Goal: Check status: Check status

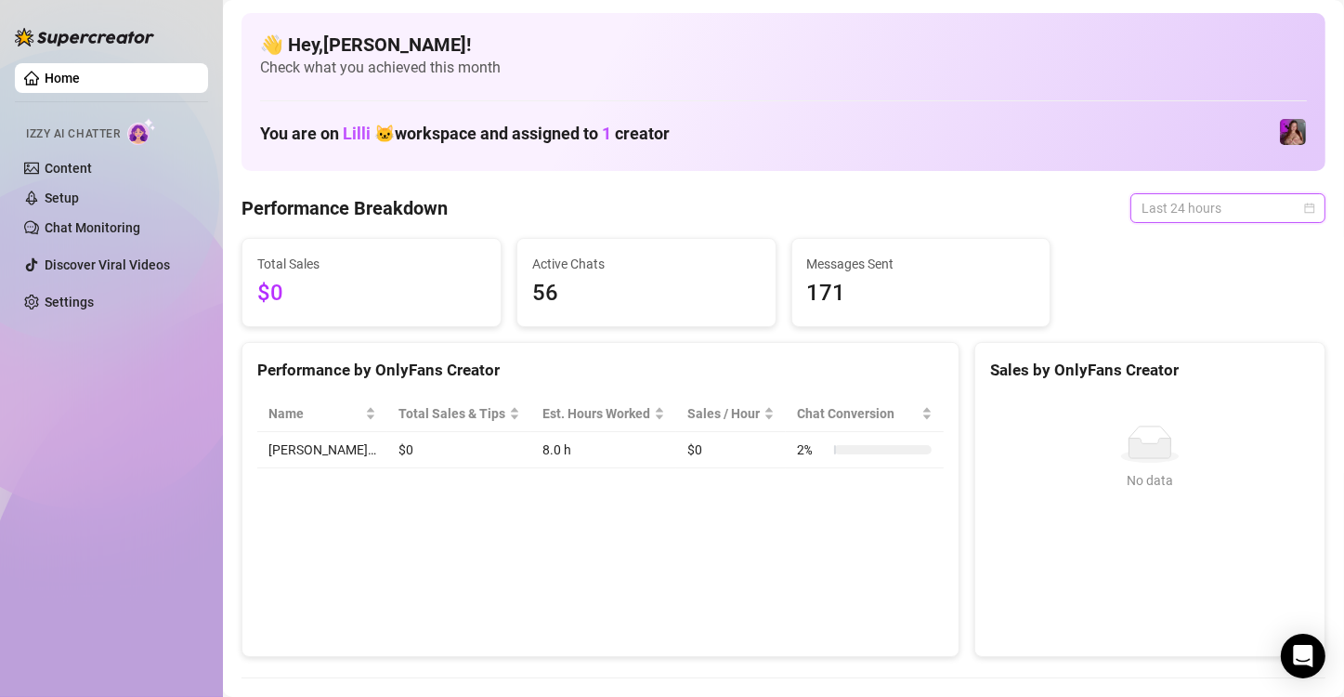
click at [1196, 213] on span "Last 24 hours" at bounding box center [1228, 208] width 173 height 28
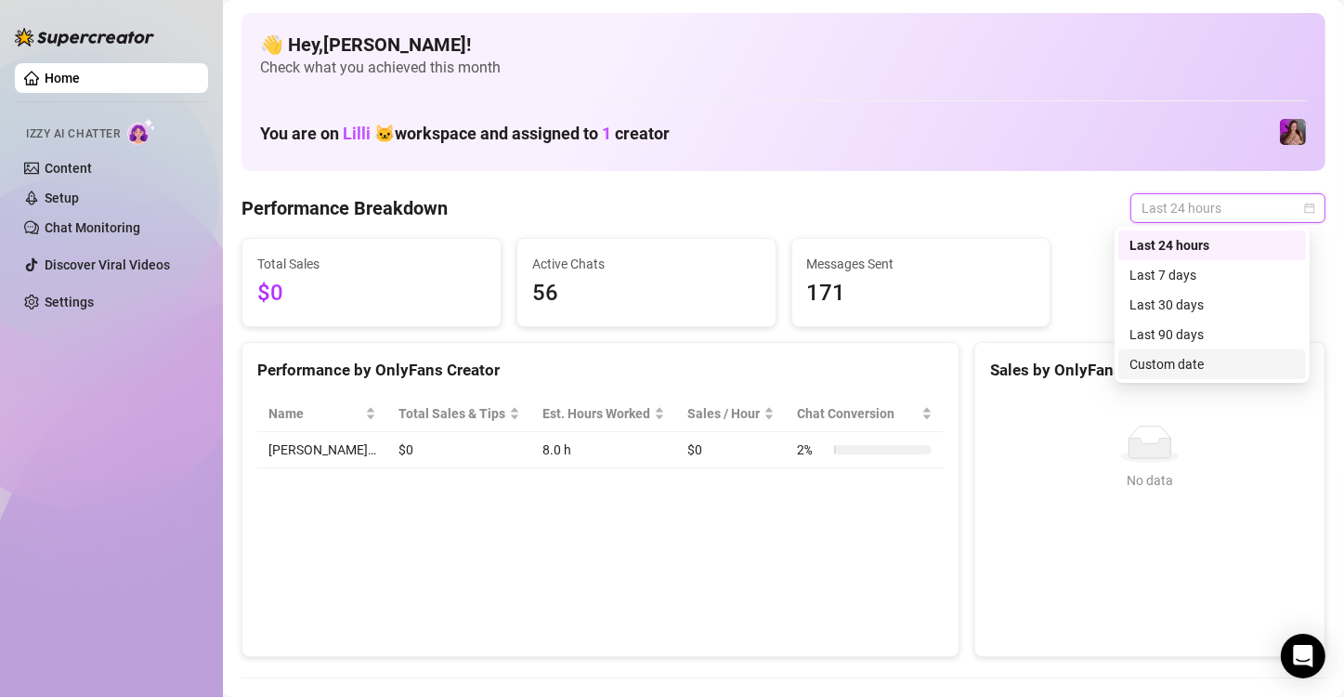
click at [1156, 364] on div "Custom date" at bounding box center [1211, 364] width 165 height 20
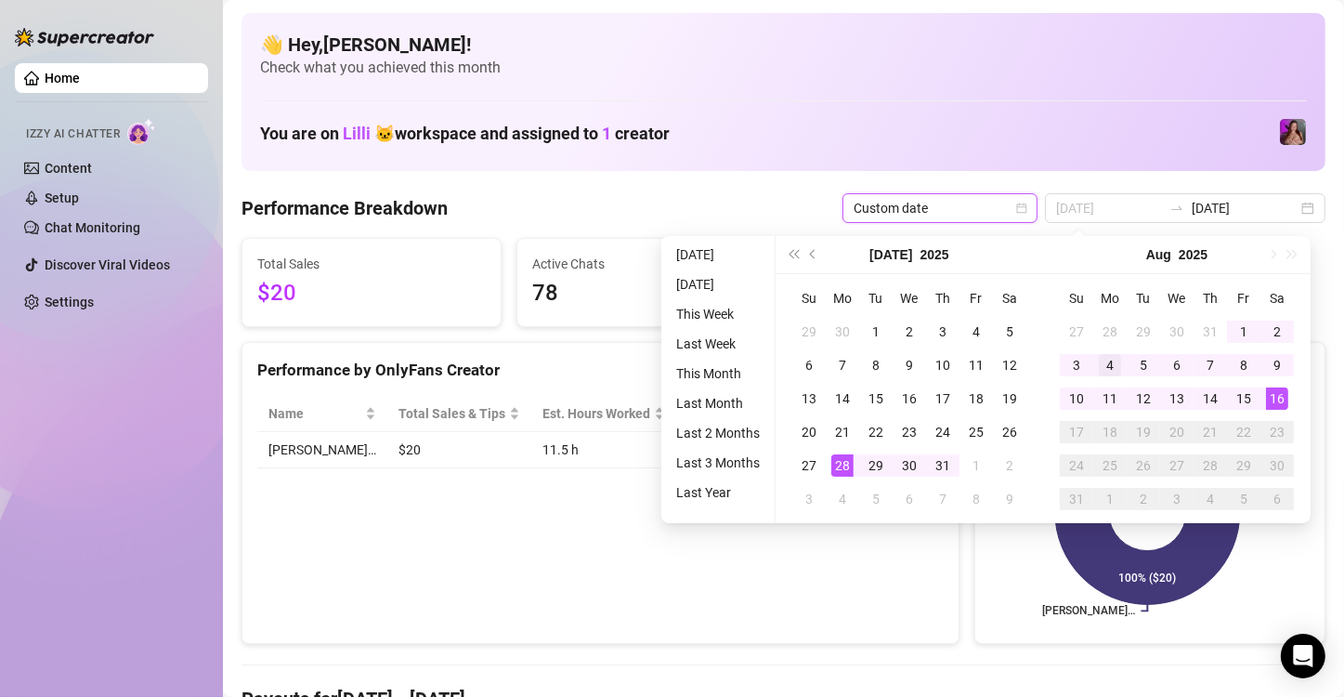
type input "2025-08-04"
click at [1099, 370] on div "4" at bounding box center [1110, 365] width 22 height 22
click at [1110, 434] on div "18" at bounding box center [1110, 432] width 22 height 22
type input "2025-08-16"
click at [1273, 392] on div "16" at bounding box center [1277, 398] width 22 height 22
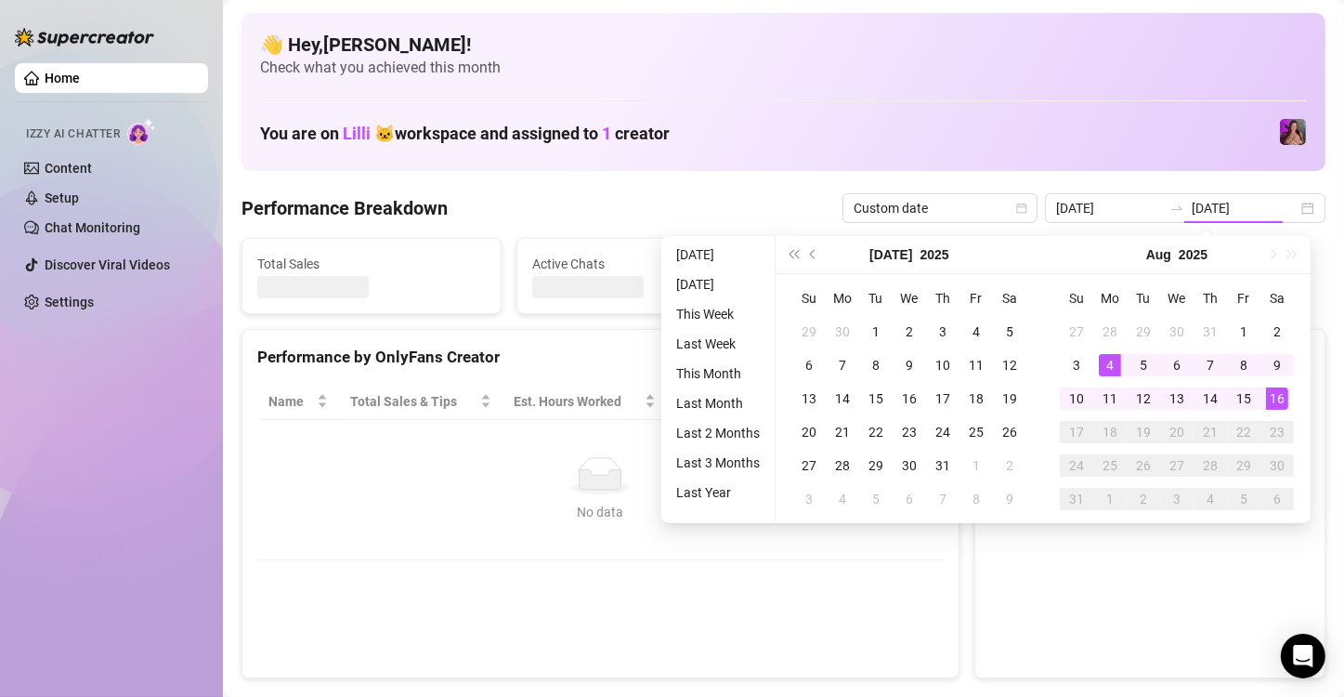
type input "2025-08-04"
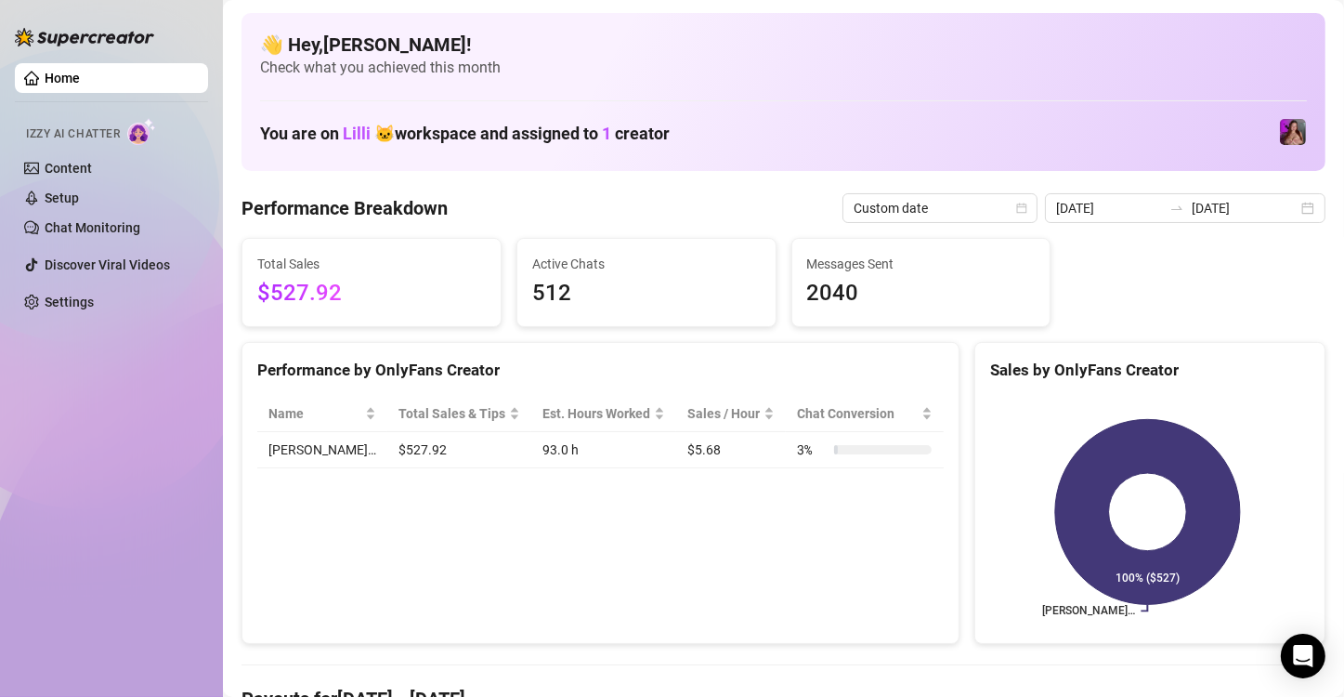
click at [803, 619] on div "Performance by OnlyFans Creator Name Total Sales & Tips Est. Hours Worked Sales…" at bounding box center [600, 493] width 718 height 303
click at [1236, 215] on input "2025-08-16" at bounding box center [1245, 208] width 106 height 20
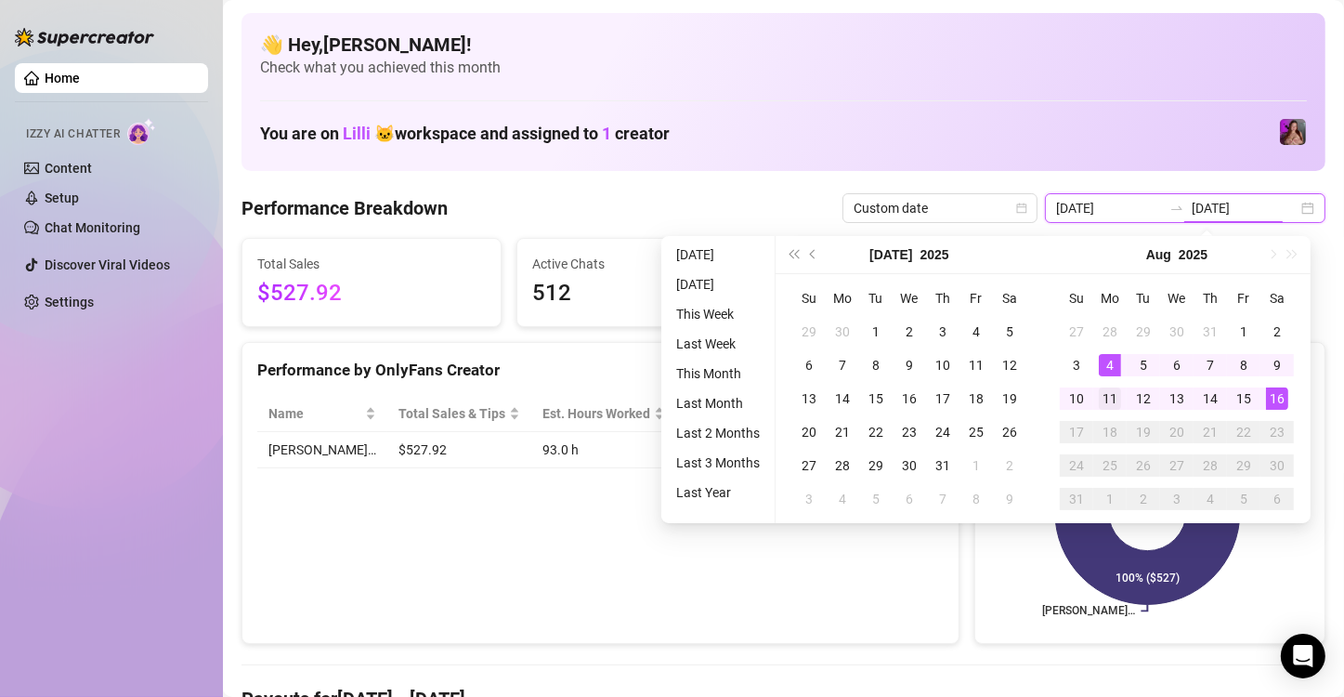
type input "2025-08-11"
click at [1115, 405] on div "11" at bounding box center [1110, 398] width 22 height 22
type input "2025-08-16"
click at [1268, 392] on div "16" at bounding box center [1277, 398] width 22 height 22
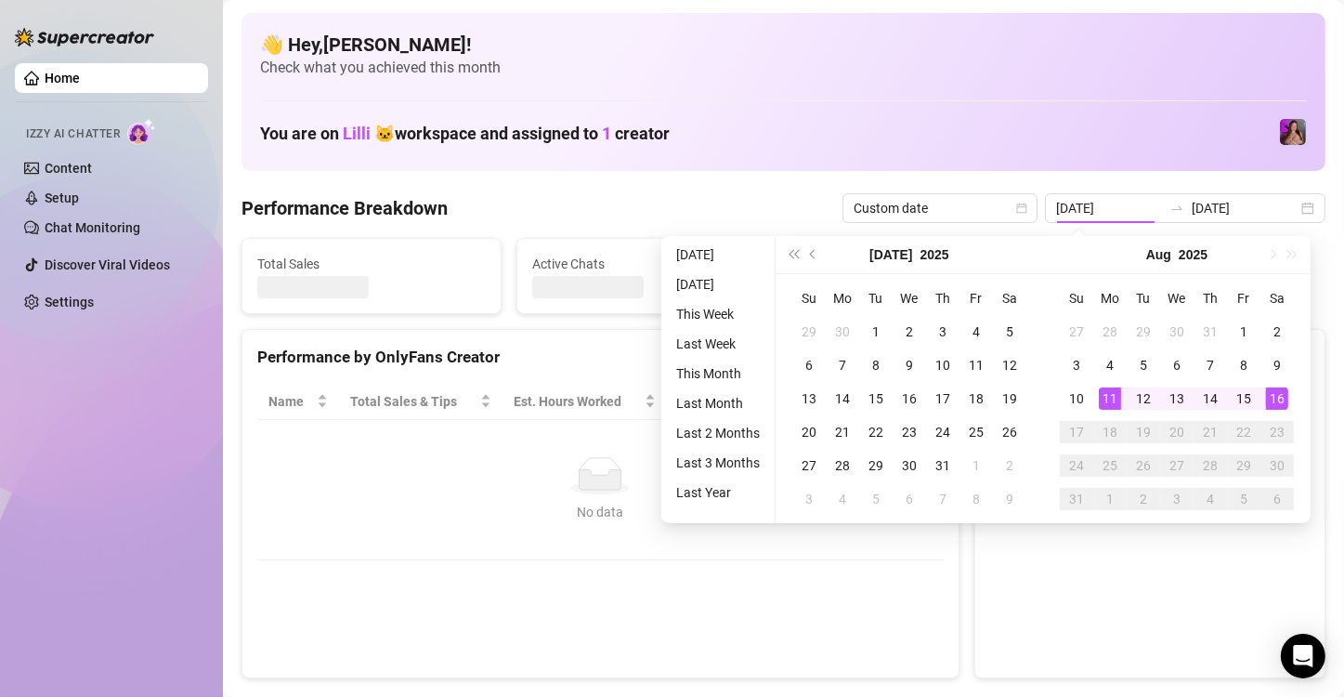
type input "2025-08-11"
type input "2025-08-16"
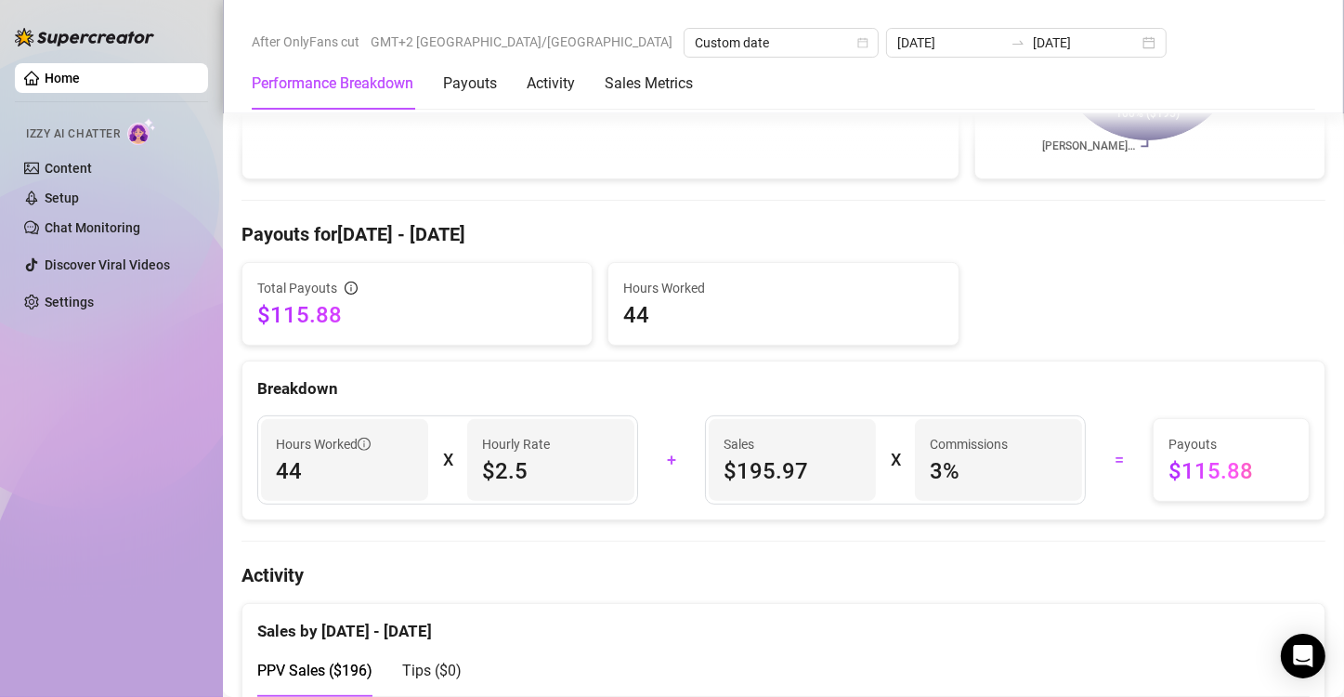
scroll to position [557, 0]
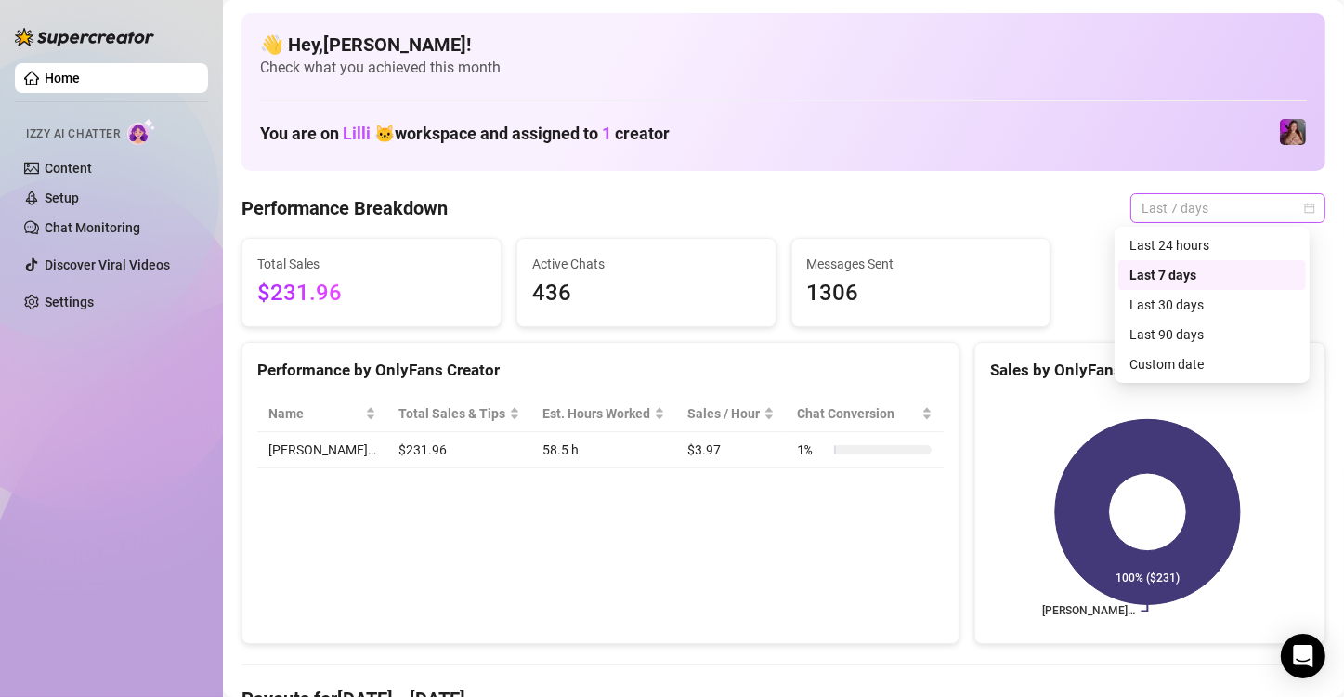
click at [1214, 201] on span "Last 7 days" at bounding box center [1228, 208] width 173 height 28
click at [1158, 248] on div "Last 24 hours" at bounding box center [1211, 245] width 165 height 20
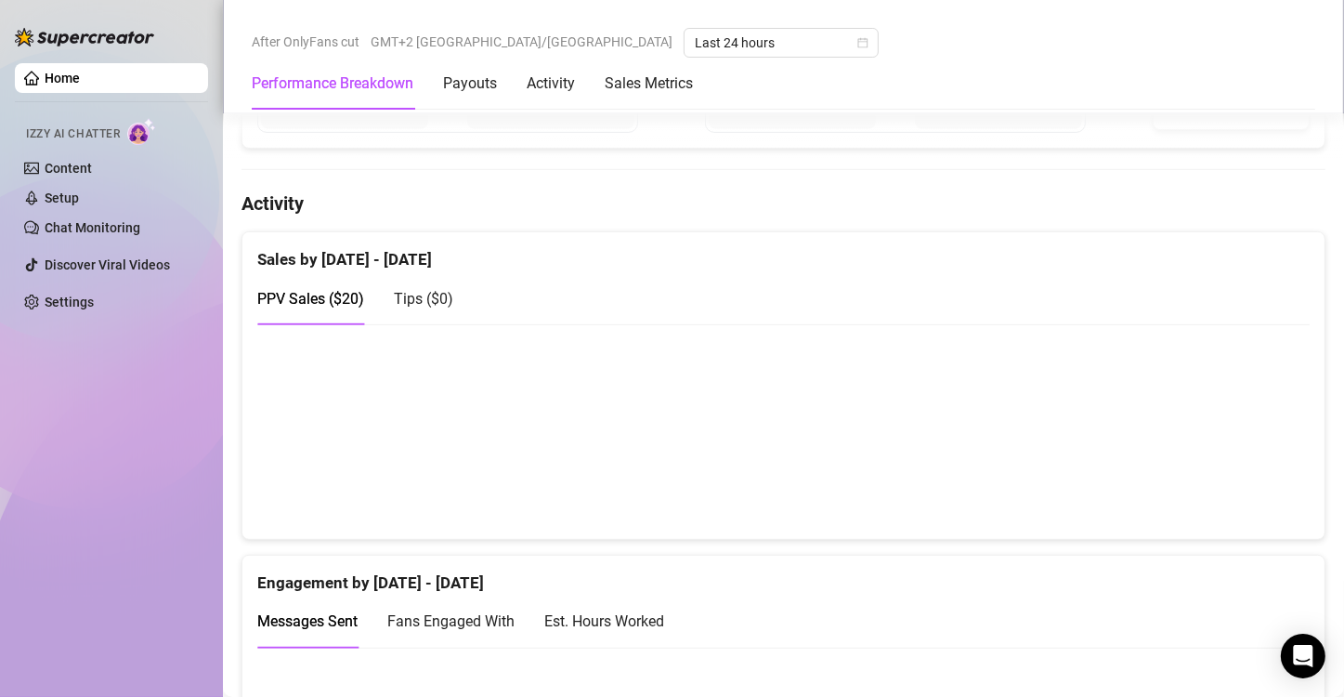
scroll to position [1207, 0]
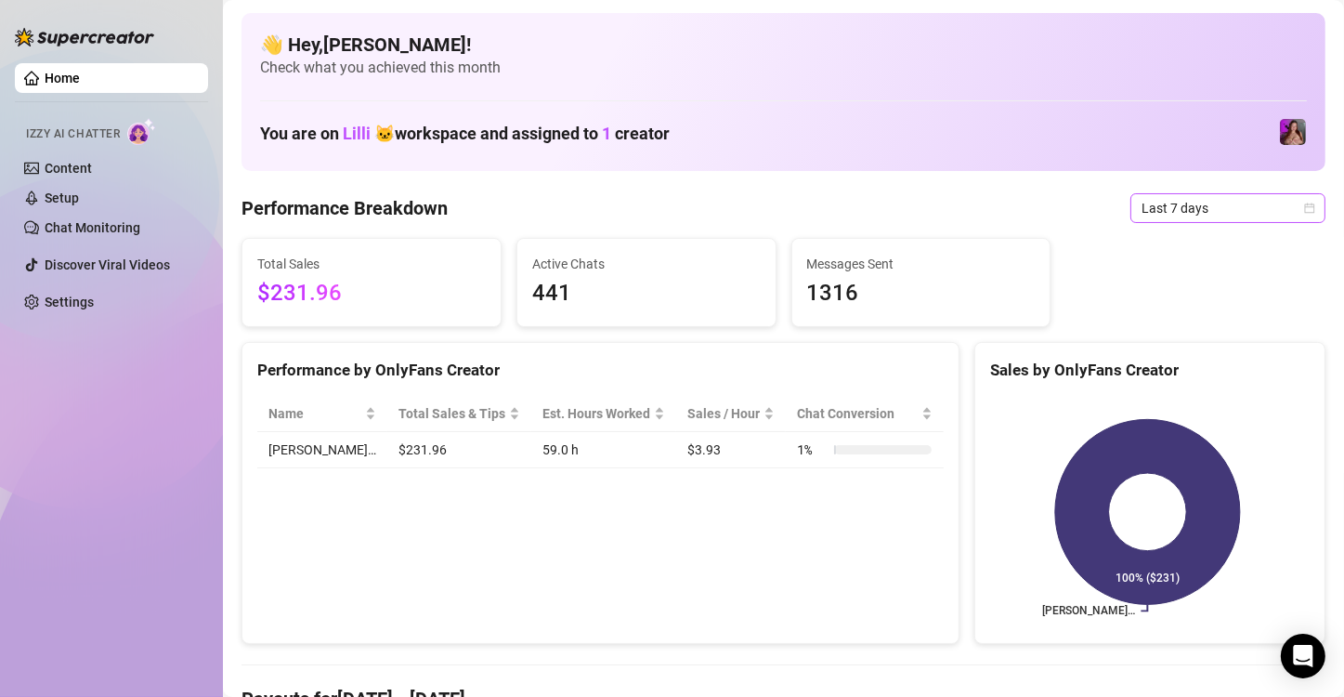
click at [1151, 208] on span "Last 7 days" at bounding box center [1228, 208] width 173 height 28
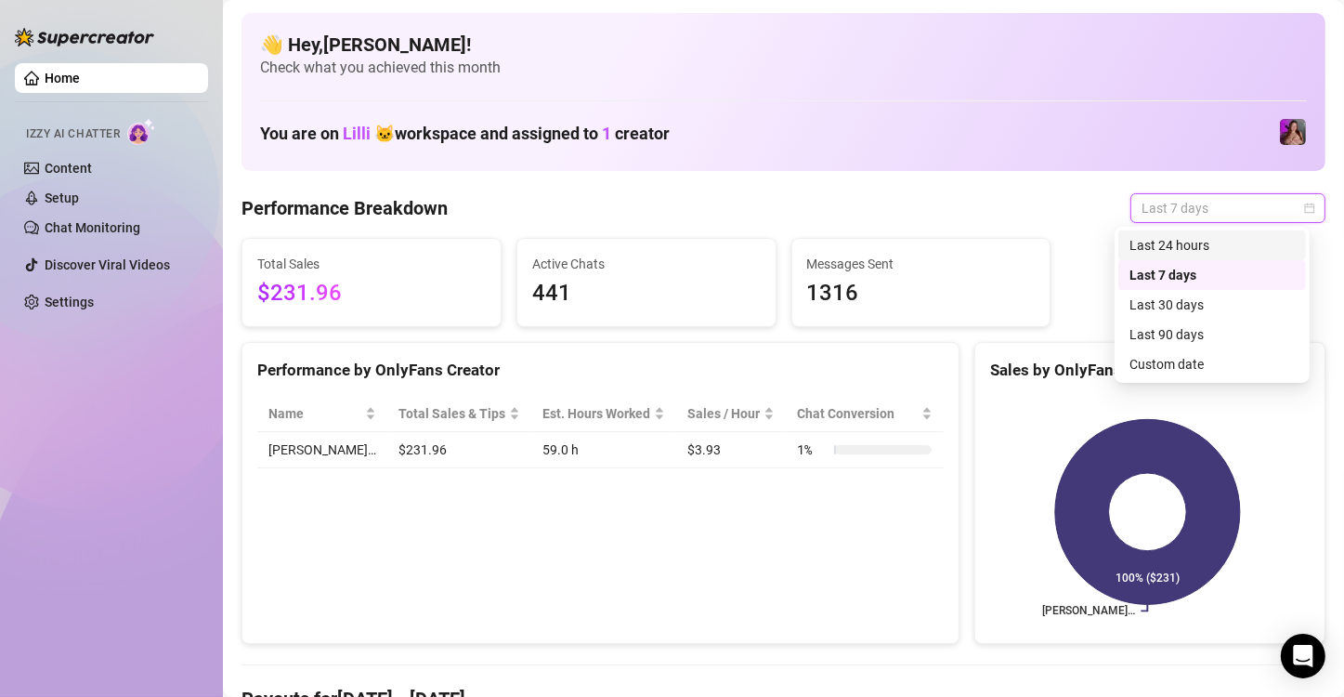
click at [1178, 243] on div "Last 24 hours" at bounding box center [1211, 245] width 165 height 20
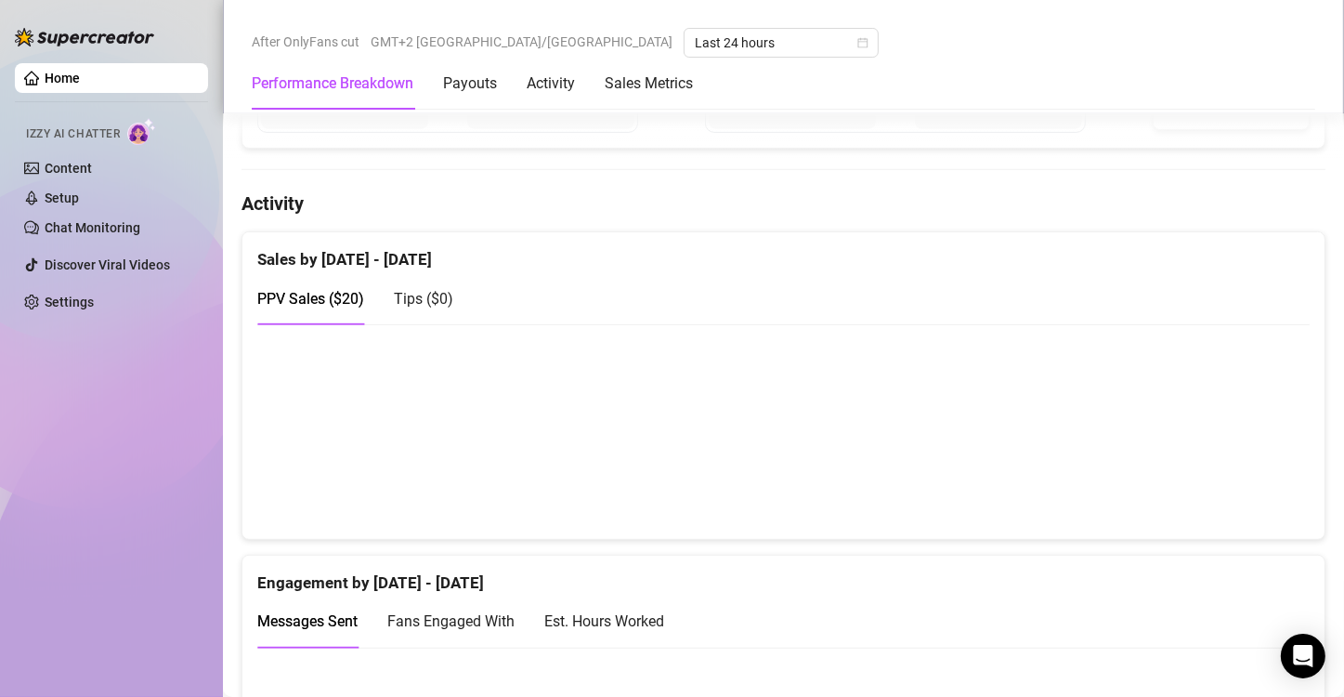
scroll to position [1207, 0]
